Goal: Transaction & Acquisition: Subscribe to service/newsletter

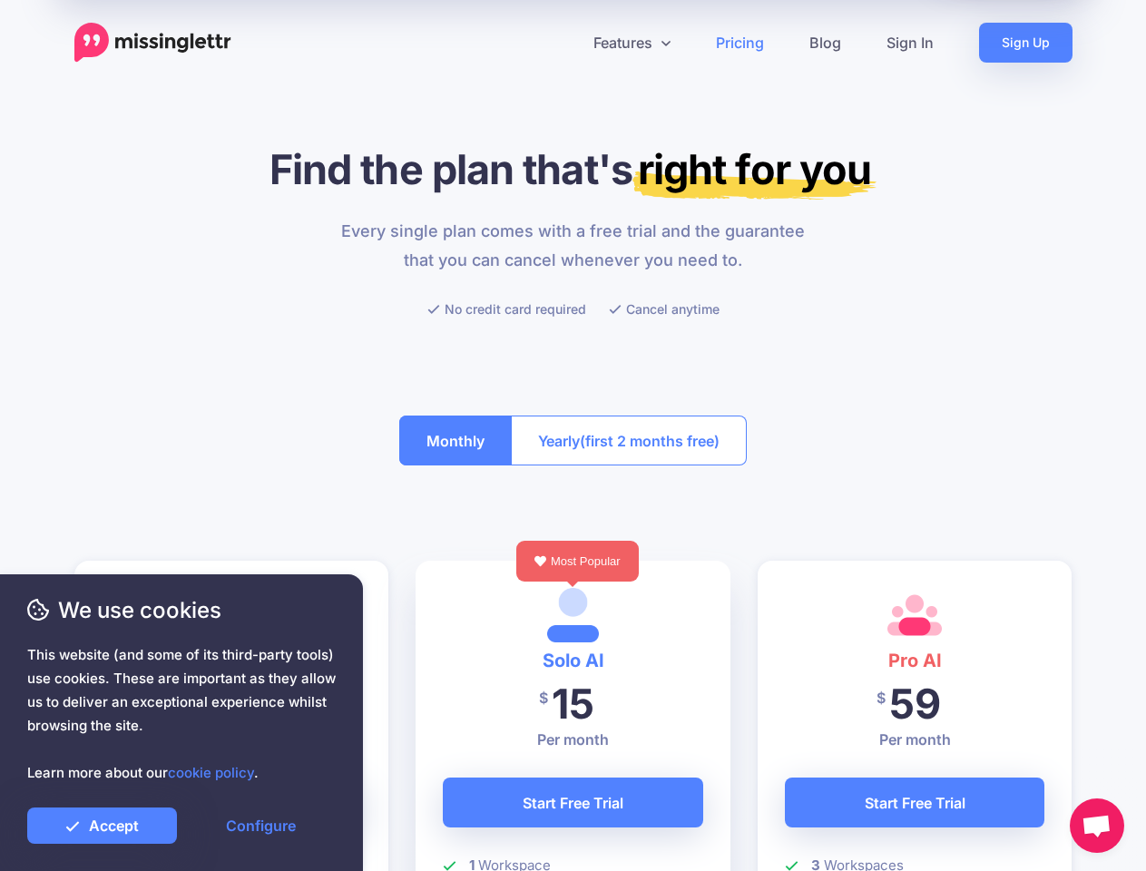
click at [572, 435] on button "Yearly (first 2 months free)" at bounding box center [629, 440] width 236 height 50
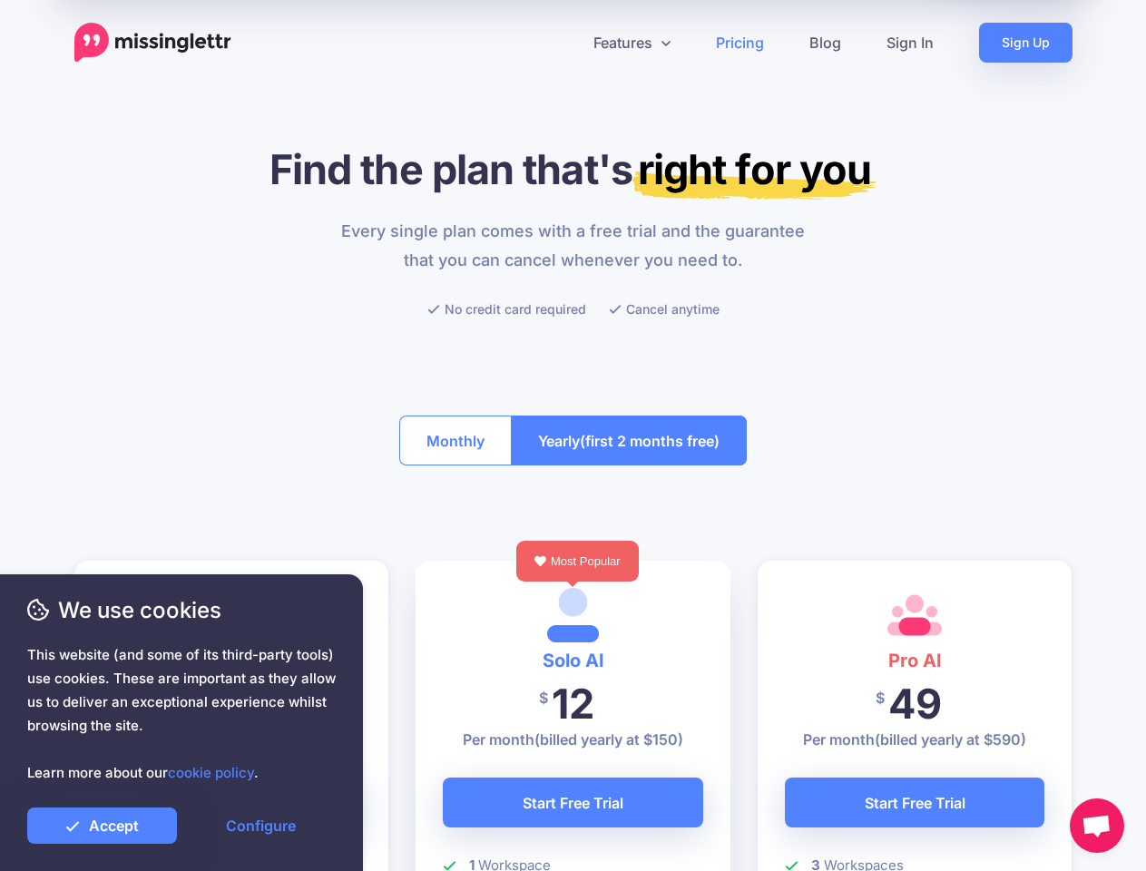
click at [565, 43] on icon at bounding box center [566, 42] width 9 height 9
click at [631, 43] on link "Features" at bounding box center [632, 43] width 122 height 40
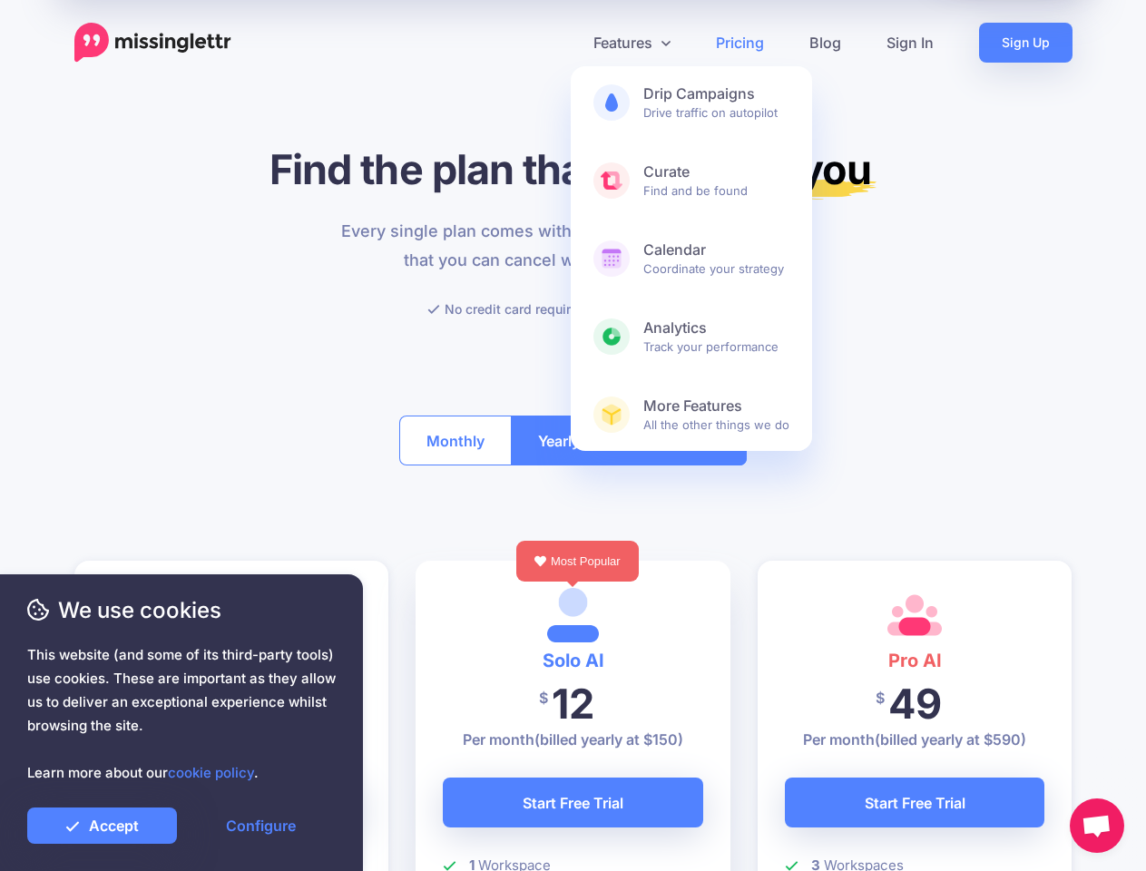
click at [455, 440] on button "Monthly" at bounding box center [455, 440] width 112 height 50
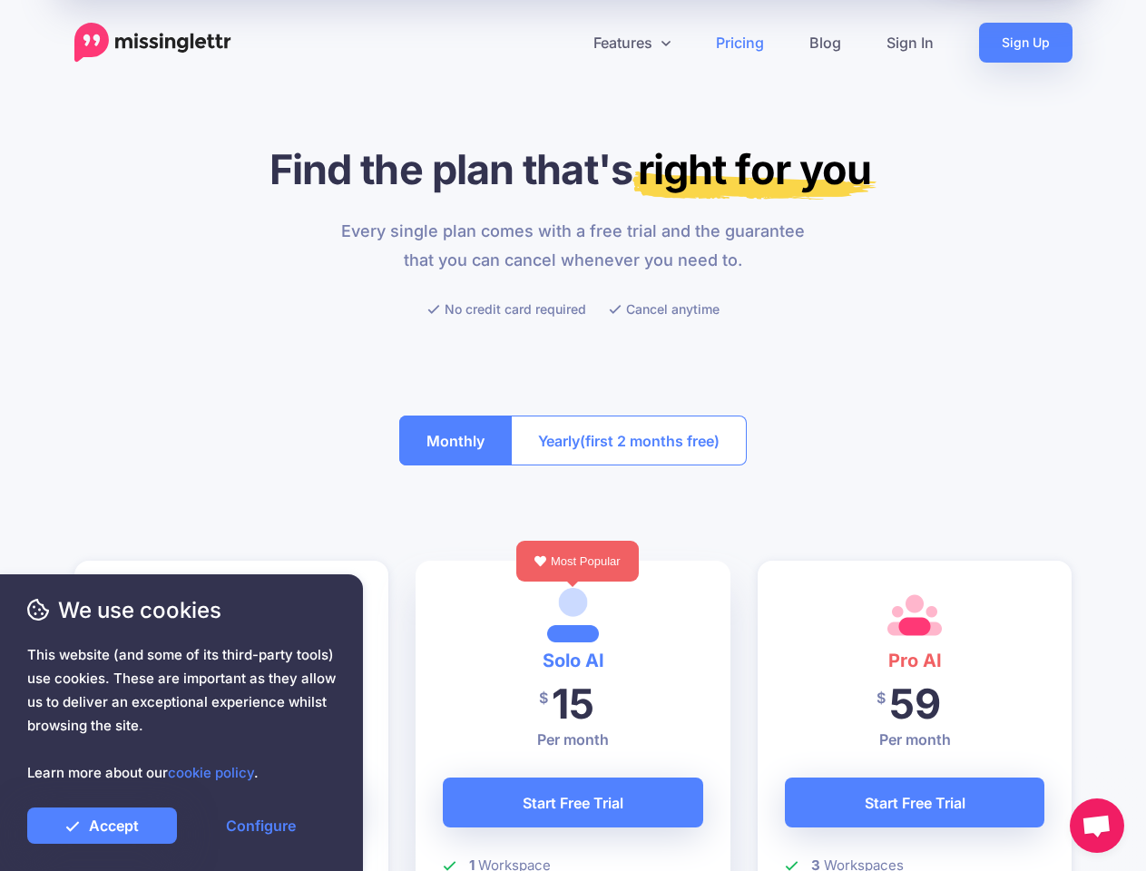
click at [629, 440] on span "(first 2 months free)" at bounding box center [650, 440] width 140 height 29
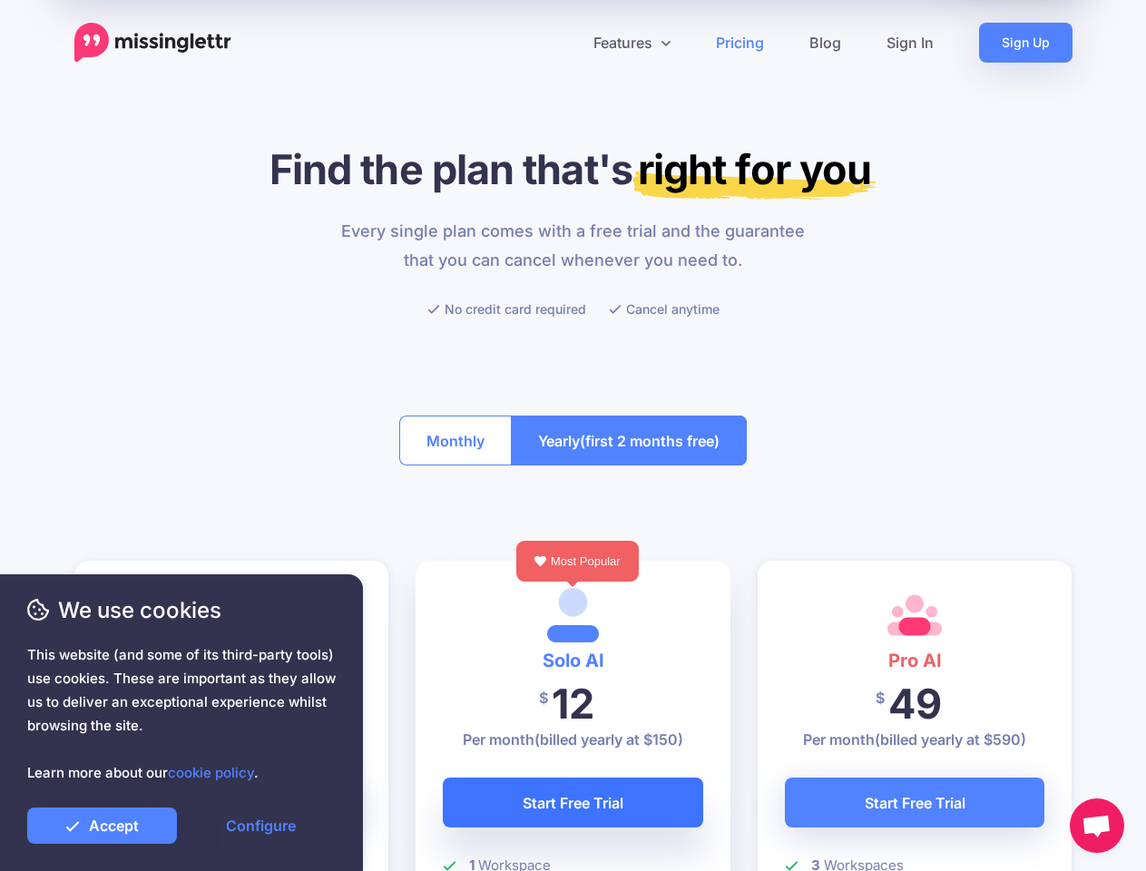
click at [572, 802] on link "Start Free Trial" at bounding box center [573, 802] width 260 height 50
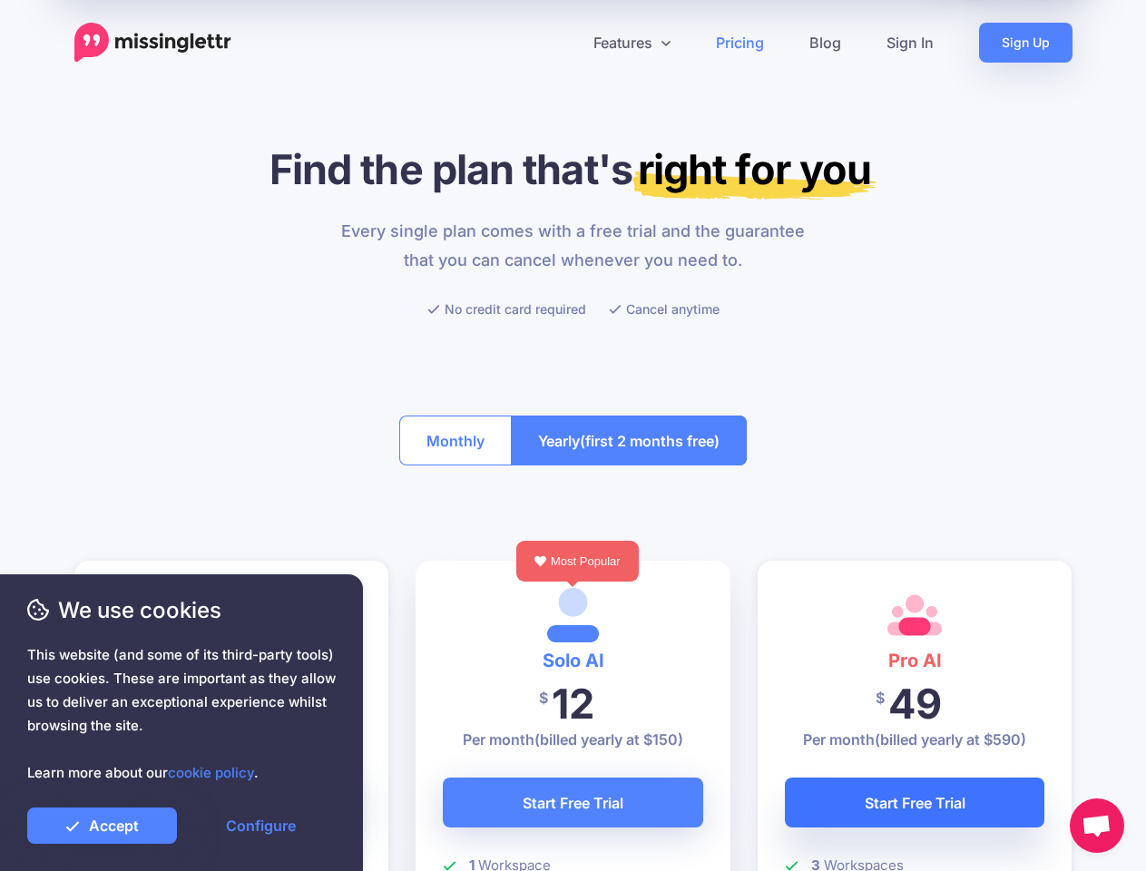
click at [914, 802] on link "Start Free Trial" at bounding box center [915, 802] width 260 height 50
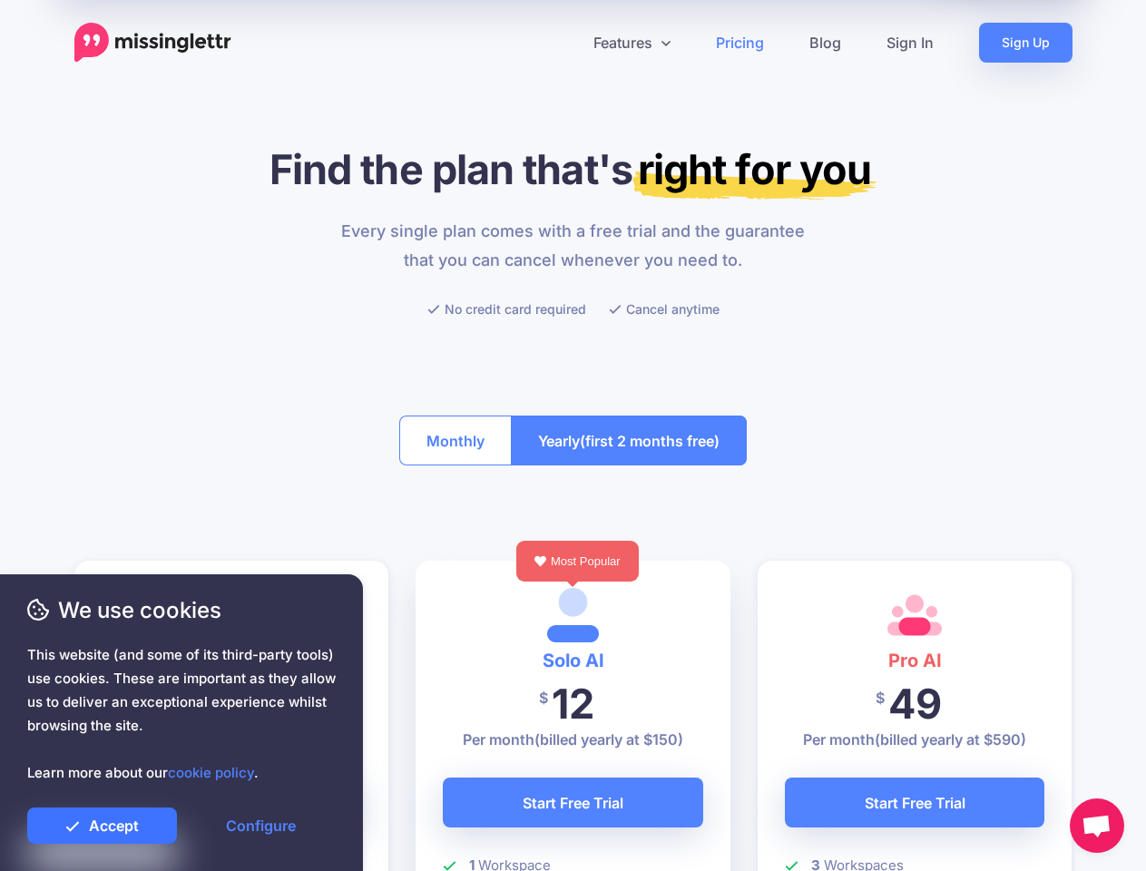
click at [102, 826] on link "Accept" at bounding box center [102, 825] width 150 height 36
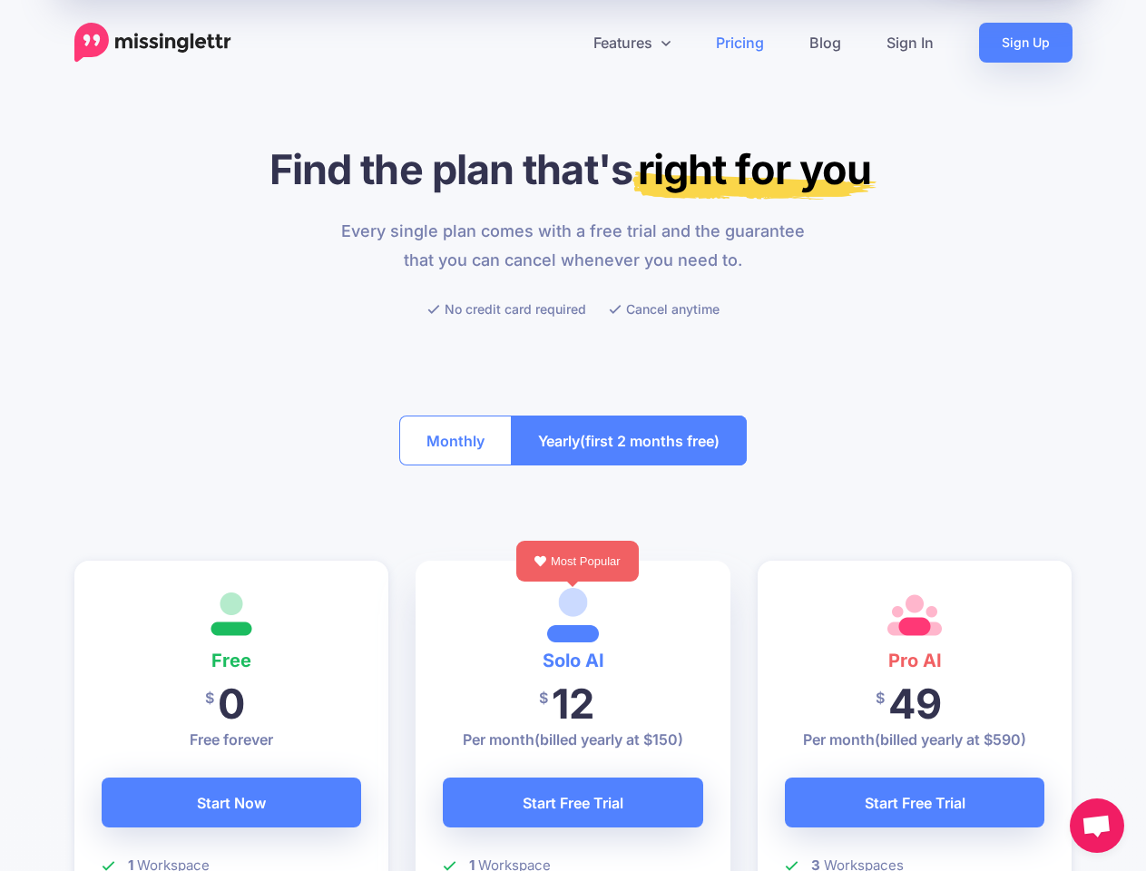
click at [260, 826] on link "Configure" at bounding box center [261, 825] width 150 height 36
click at [1097, 826] on span "Open chat" at bounding box center [1096, 827] width 30 height 25
